Goal: Task Accomplishment & Management: Manage account settings

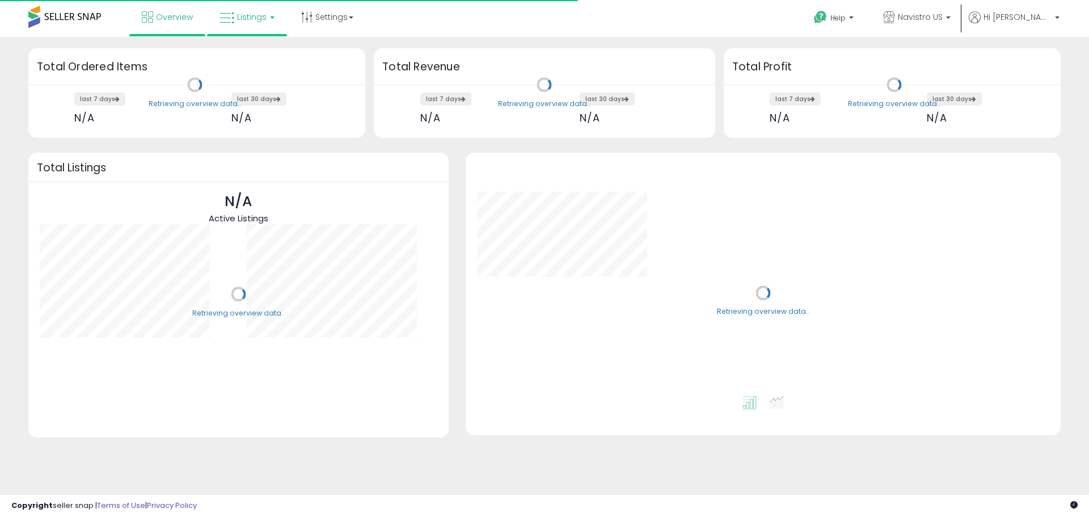
click at [263, 26] on link "Listings" at bounding box center [247, 17] width 72 height 34
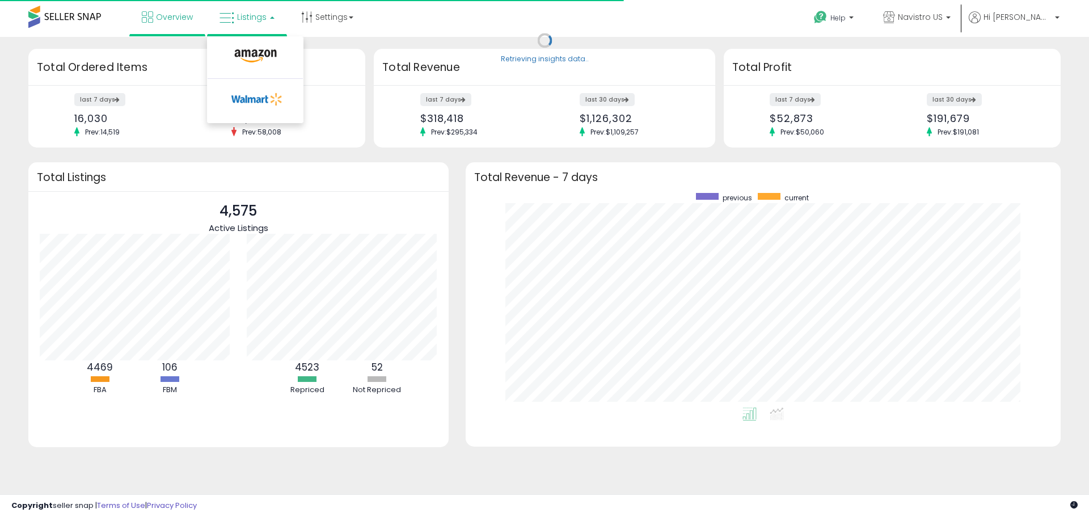
scroll to position [214, 572]
click at [254, 49] on icon at bounding box center [255, 56] width 49 height 15
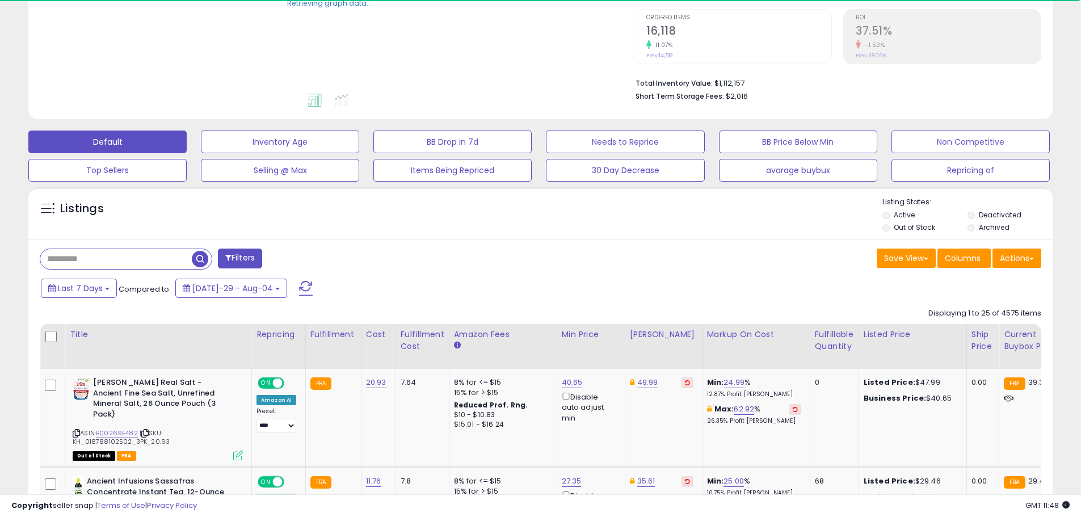
scroll to position [284, 0]
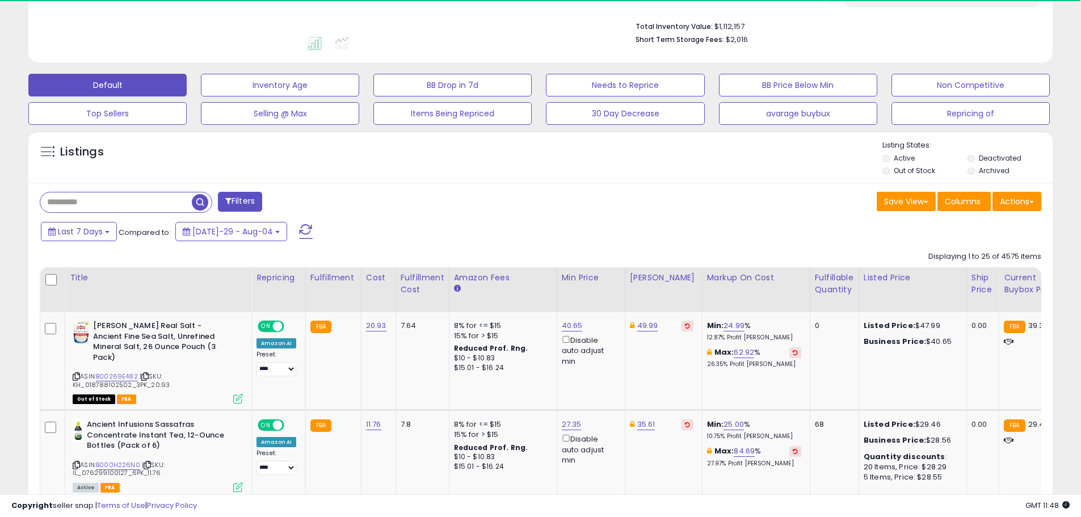
click at [131, 206] on input "text" at bounding box center [115, 202] width 151 height 20
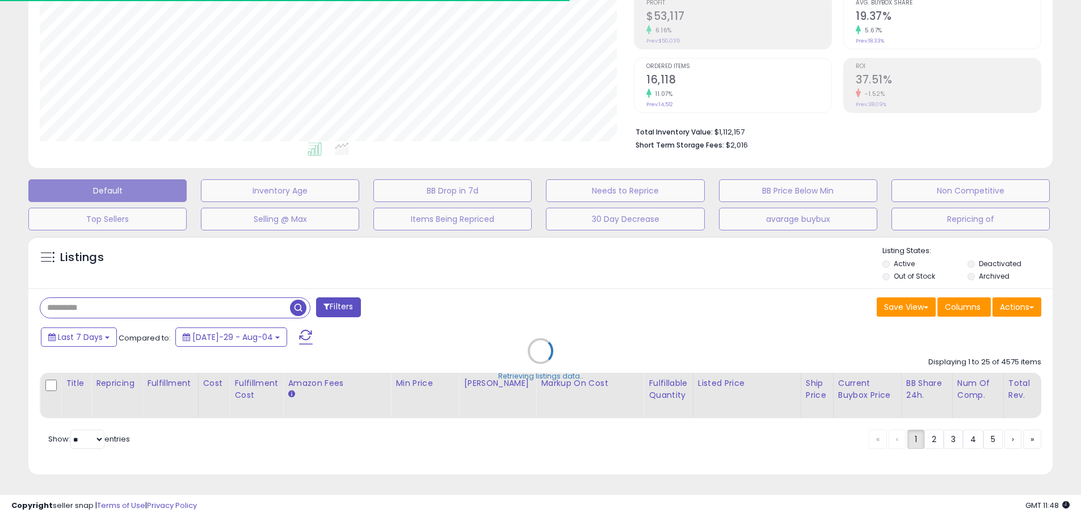
scroll to position [233, 594]
click at [128, 285] on div "Retrieving listings data.." at bounding box center [540, 359] width 1041 height 258
click at [121, 294] on div "Retrieving listings data.." at bounding box center [540, 359] width 1041 height 258
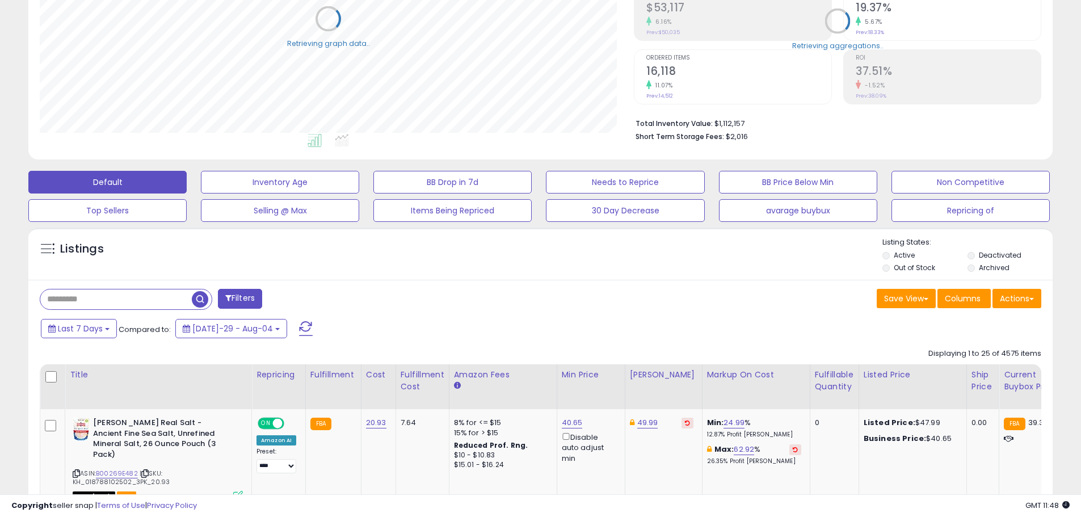
click at [106, 300] on input "text" at bounding box center [115, 299] width 151 height 20
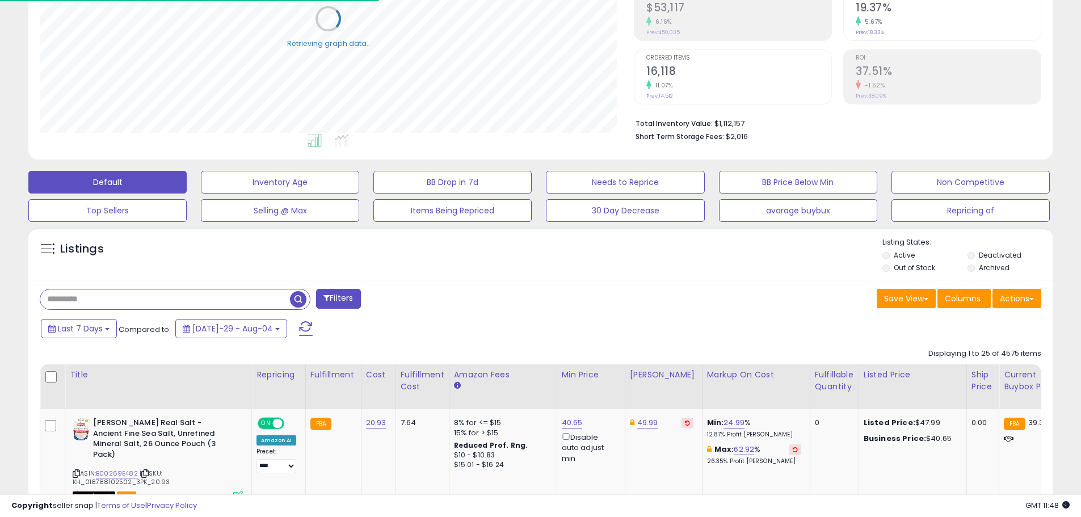
paste input "**********"
type input "**********"
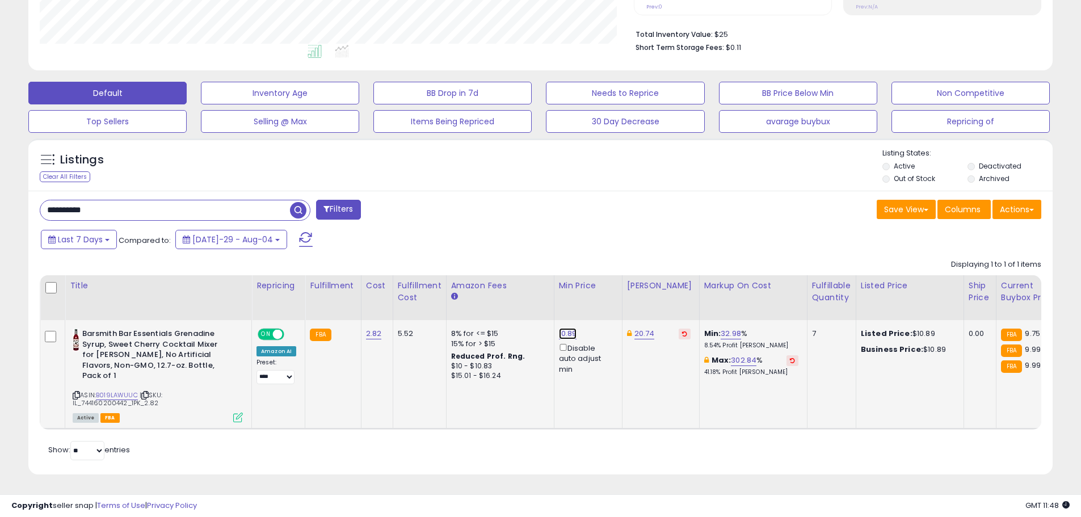
click at [563, 328] on link "10.89" at bounding box center [568, 333] width 18 height 11
drag, startPoint x: 539, startPoint y: 286, endPoint x: 477, endPoint y: 282, distance: 62.0
click at [477, 282] on div "***** This will override store markup" at bounding box center [554, 300] width 163 height 41
type input "*"
click at [599, 289] on icon "submit" at bounding box center [595, 292] width 7 height 7
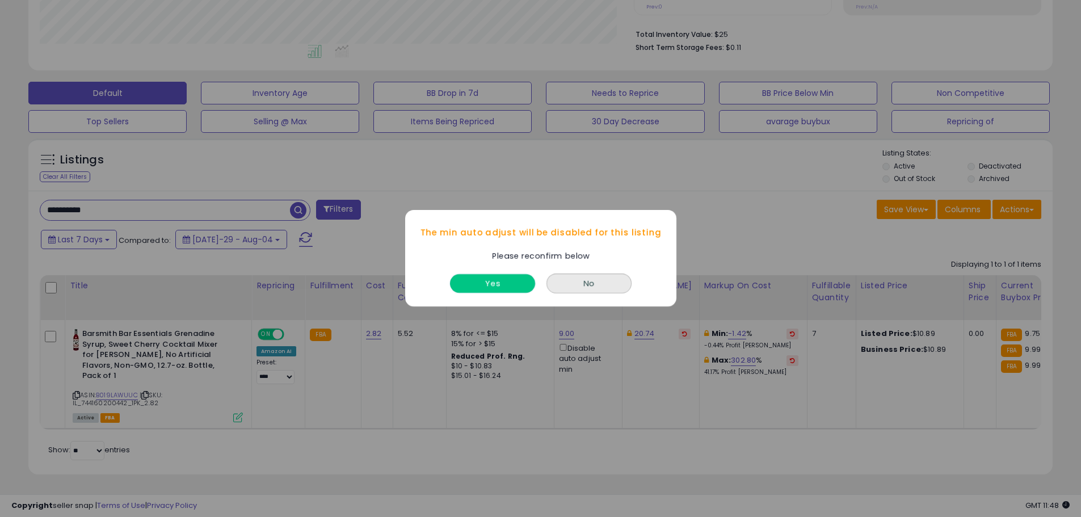
click at [492, 276] on button "Yes" at bounding box center [492, 284] width 85 height 19
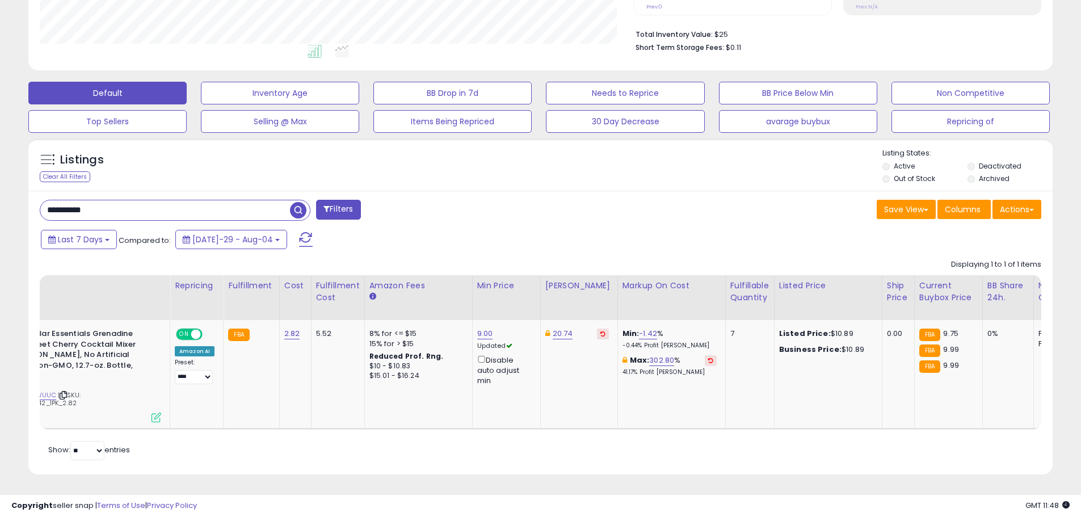
scroll to position [0, 0]
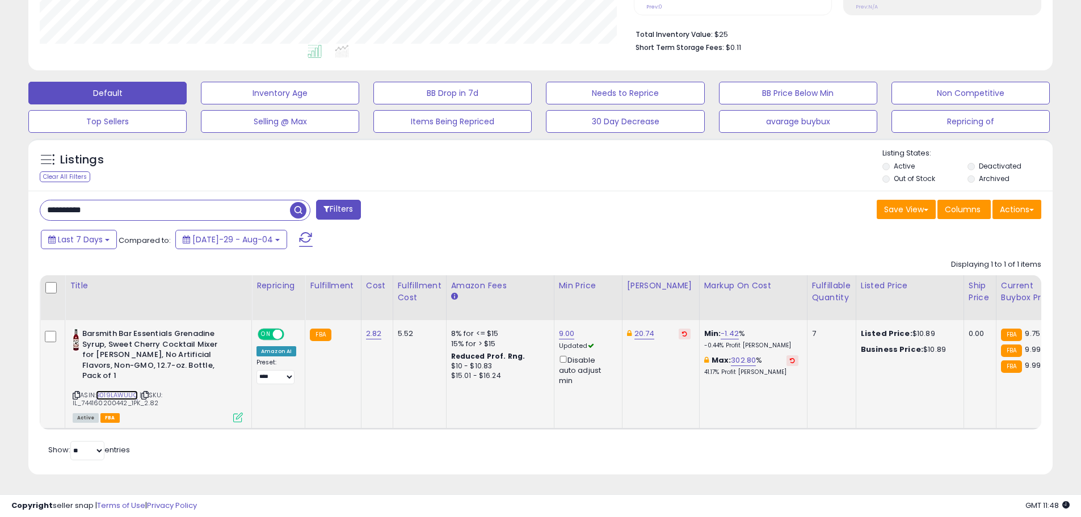
click at [117, 390] on link "B019LAWUUC" at bounding box center [117, 395] width 42 height 10
